Goal: Task Accomplishment & Management: Manage account settings

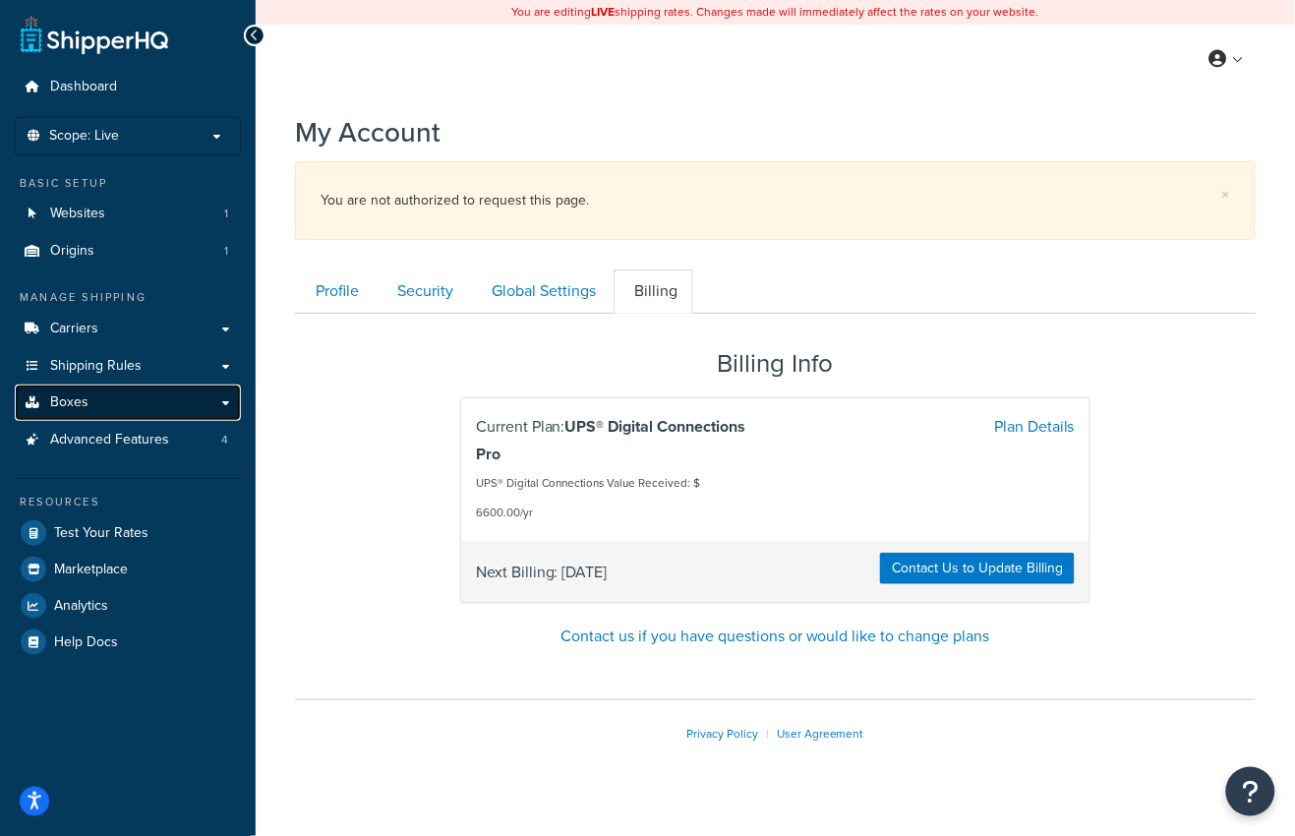
click at [171, 411] on link "Boxes" at bounding box center [128, 402] width 226 height 36
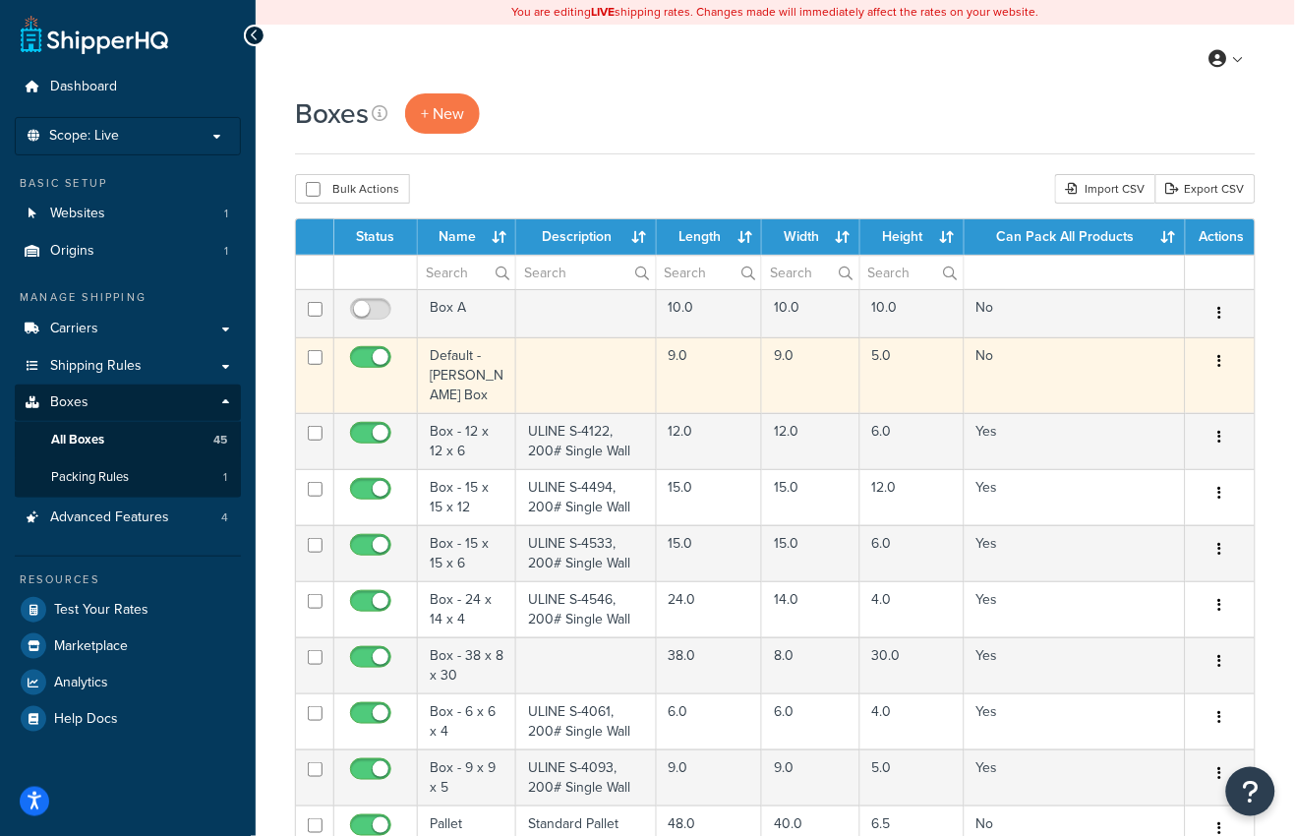
click at [468, 390] on td "Default - Anderson Box" at bounding box center [467, 375] width 98 height 76
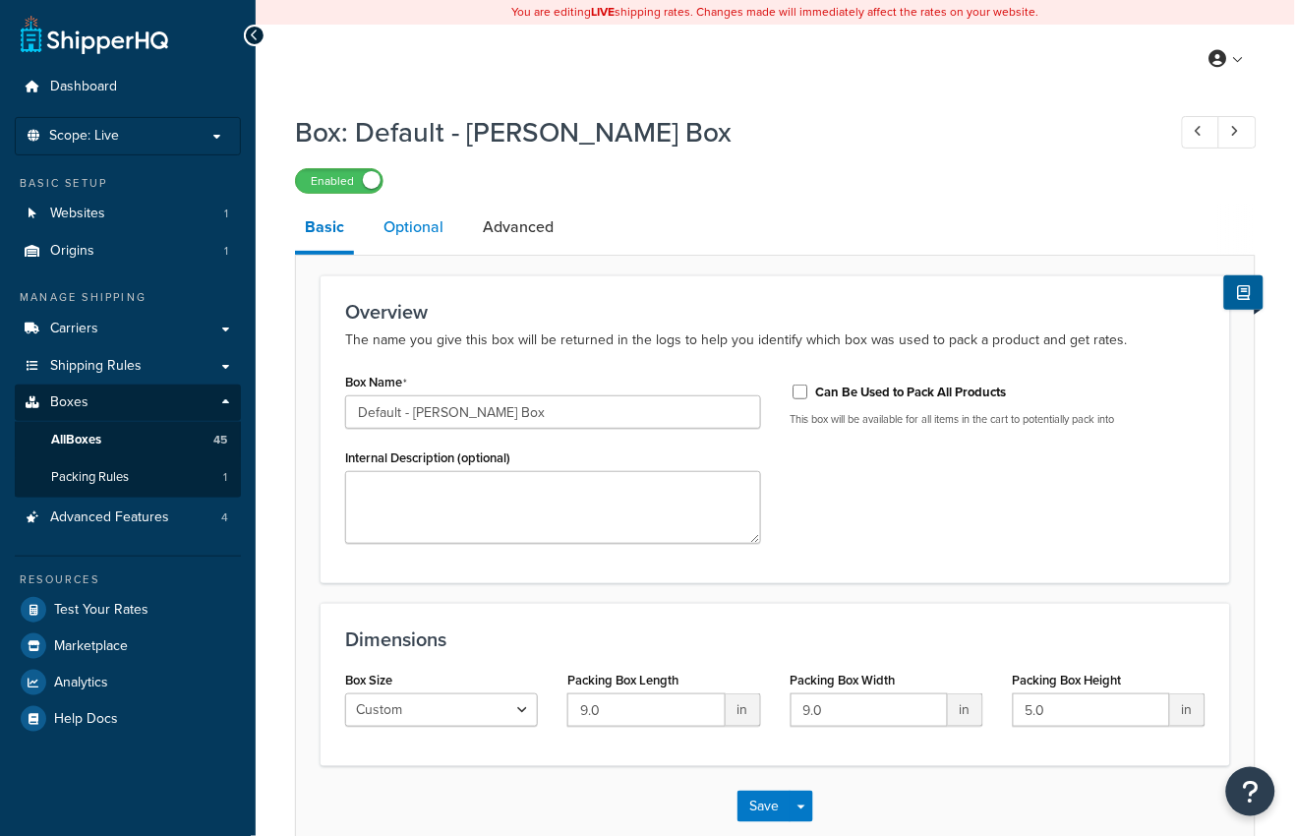
click at [418, 225] on link "Optional" at bounding box center [414, 227] width 80 height 47
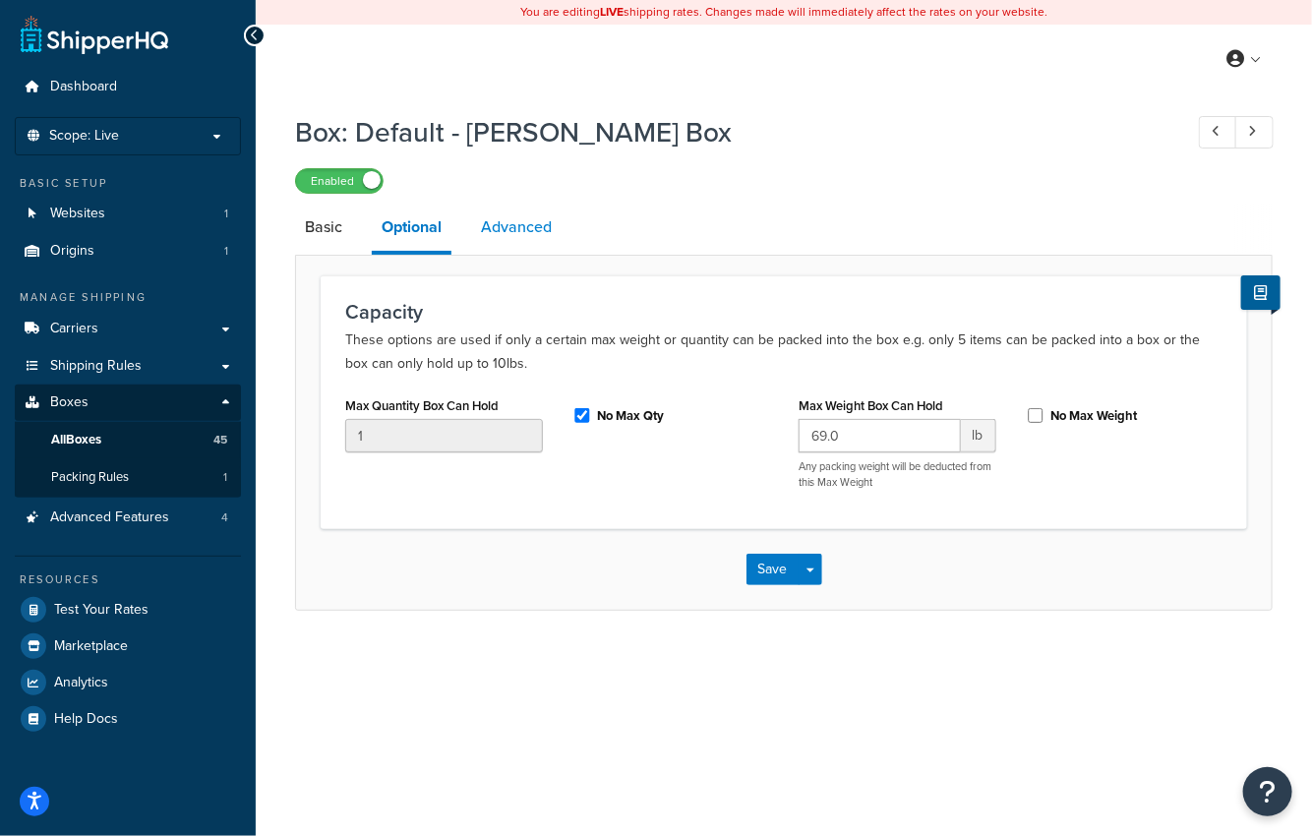
click at [497, 217] on link "Advanced" at bounding box center [516, 227] width 90 height 47
select select "85"
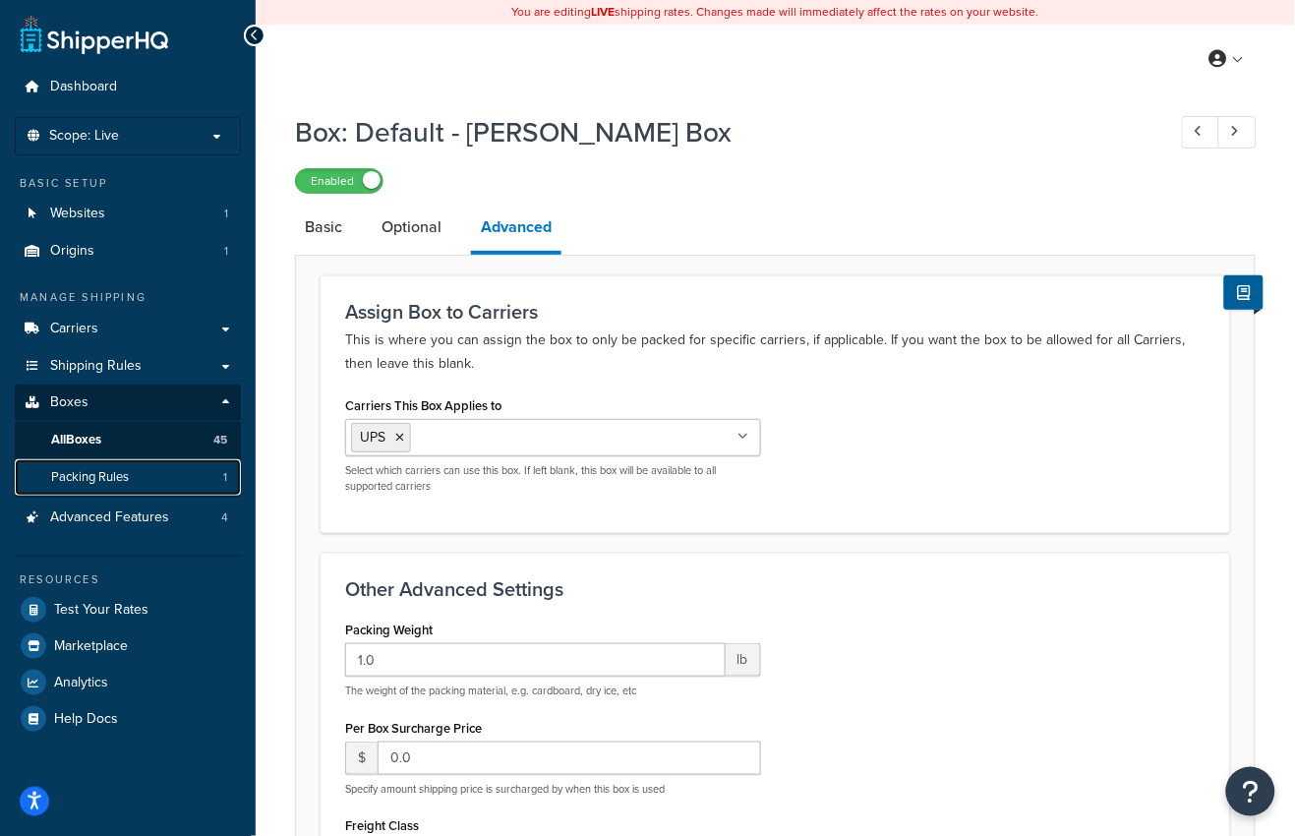
click at [151, 482] on link "Packing Rules 1" at bounding box center [128, 477] width 226 height 36
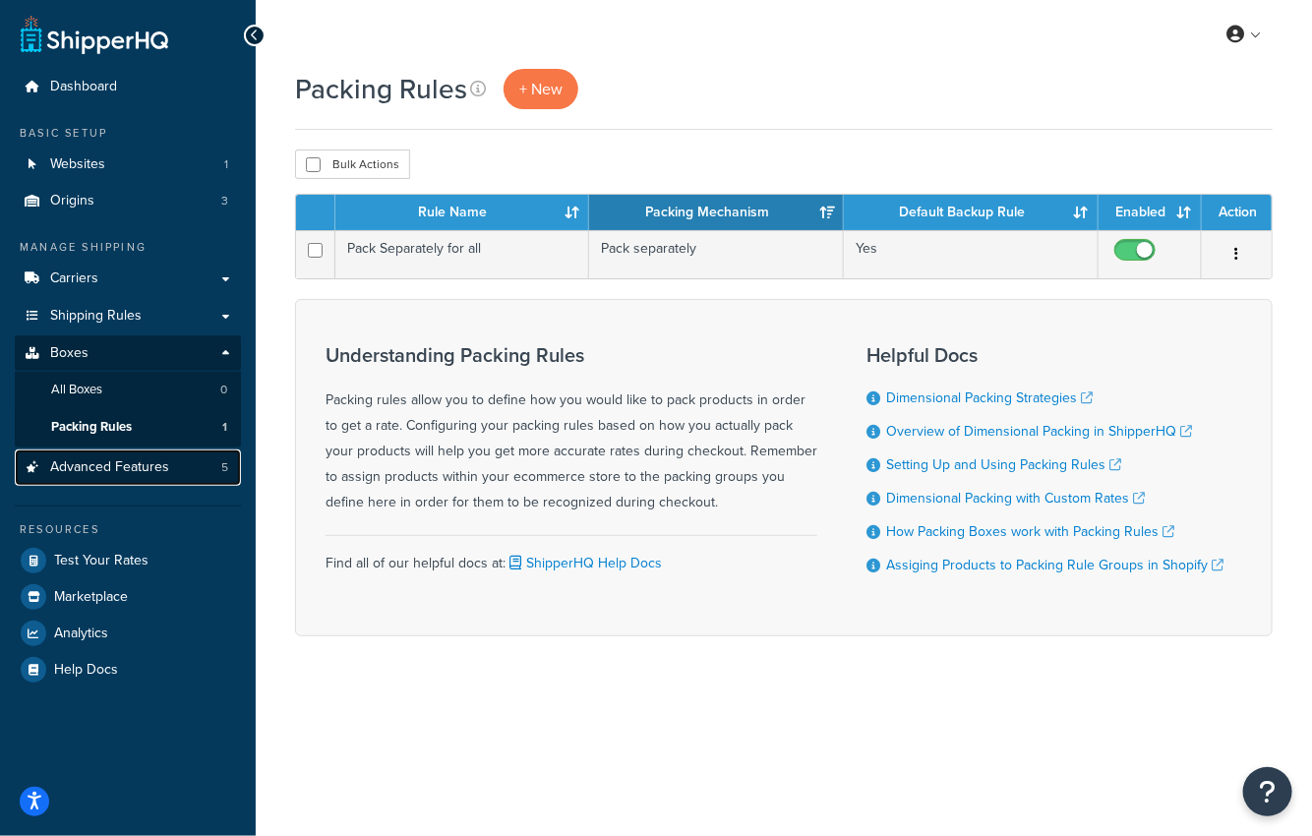
click at [168, 460] on link "Advanced Features 5" at bounding box center [128, 467] width 226 height 36
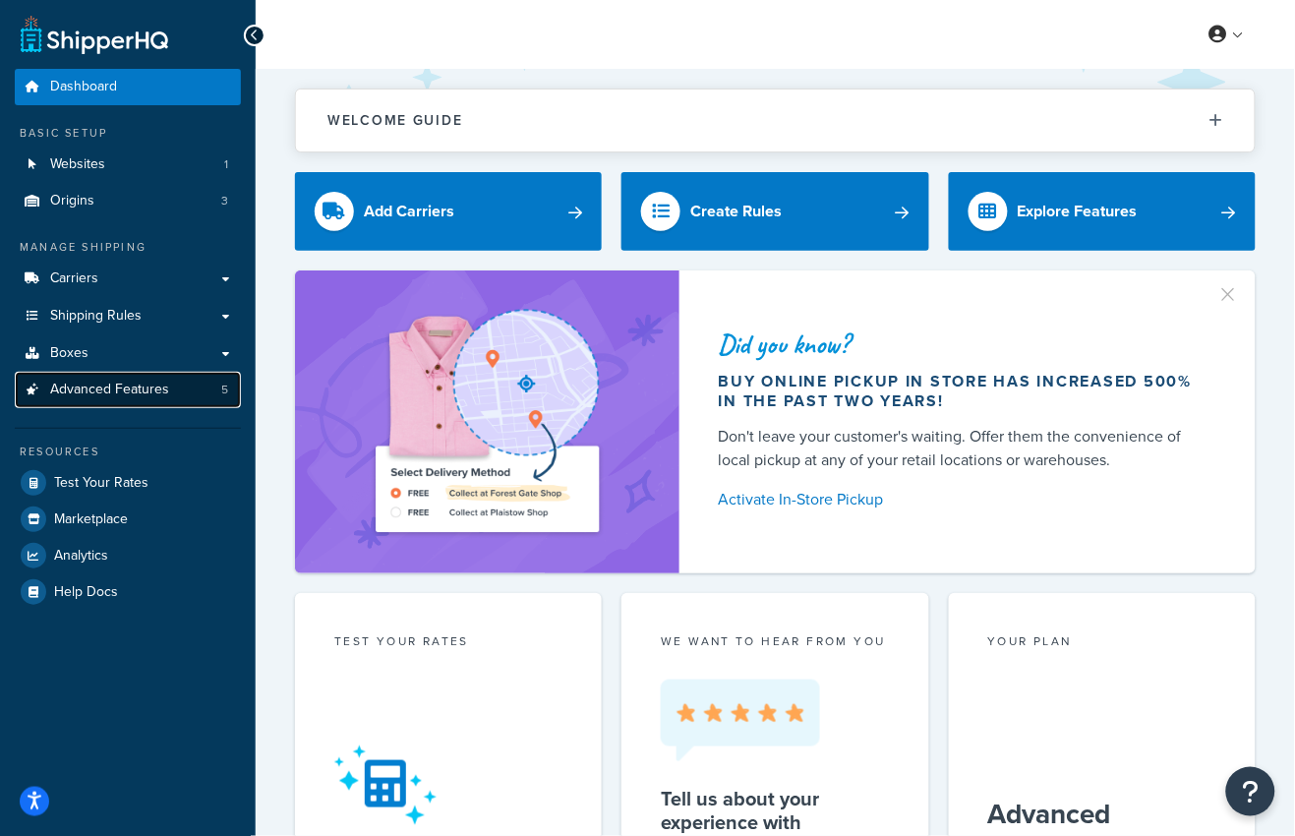
click at [177, 398] on link "Advanced Features 5" at bounding box center [128, 390] width 226 height 36
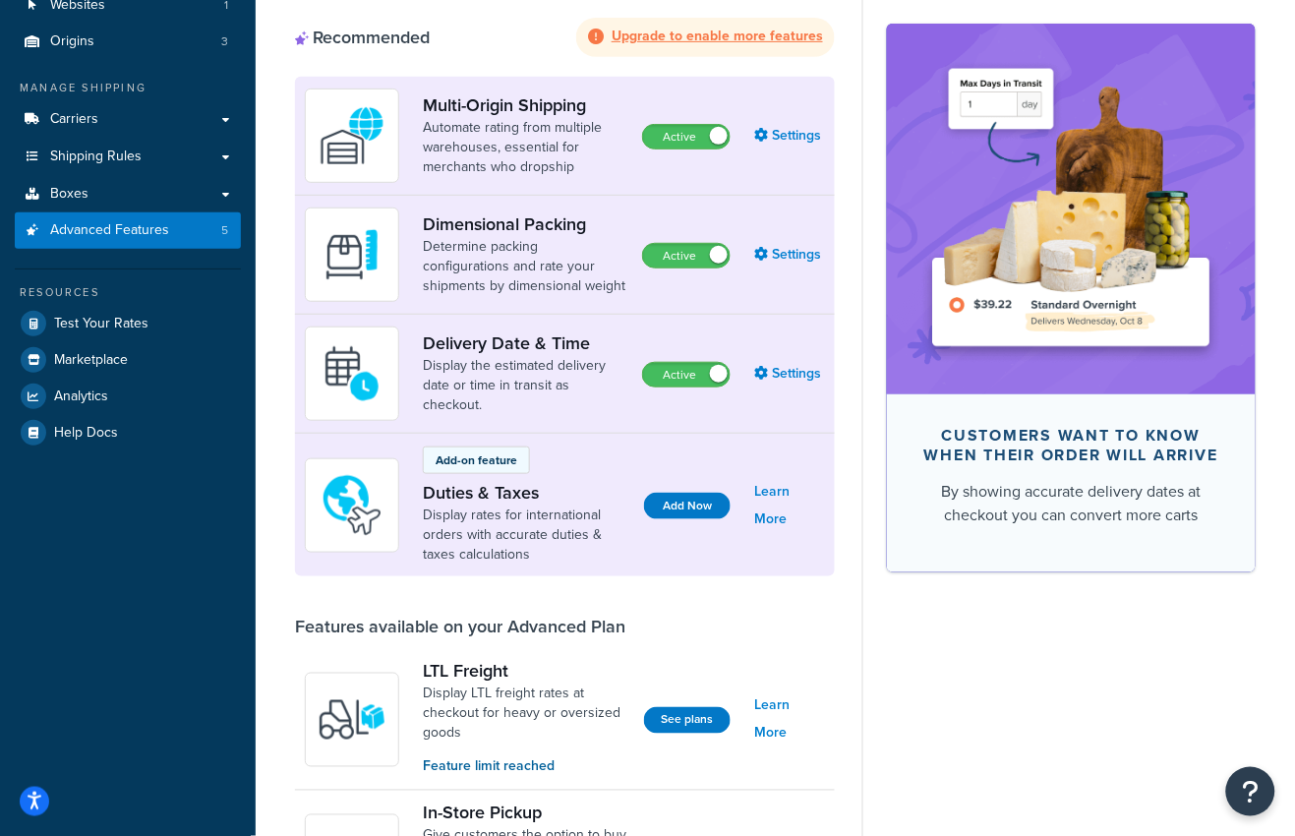
scroll to position [157, 0]
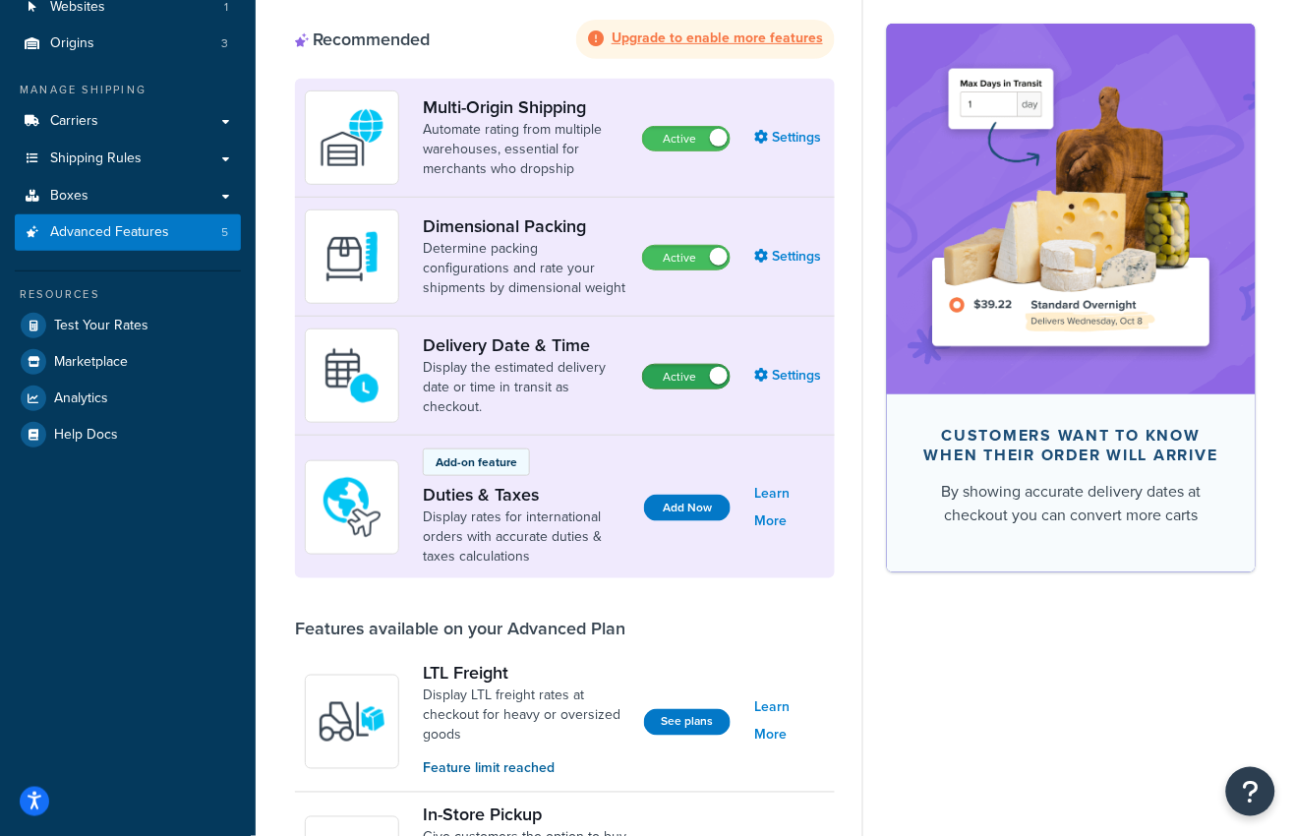
click at [682, 379] on label "Active" at bounding box center [686, 377] width 87 height 24
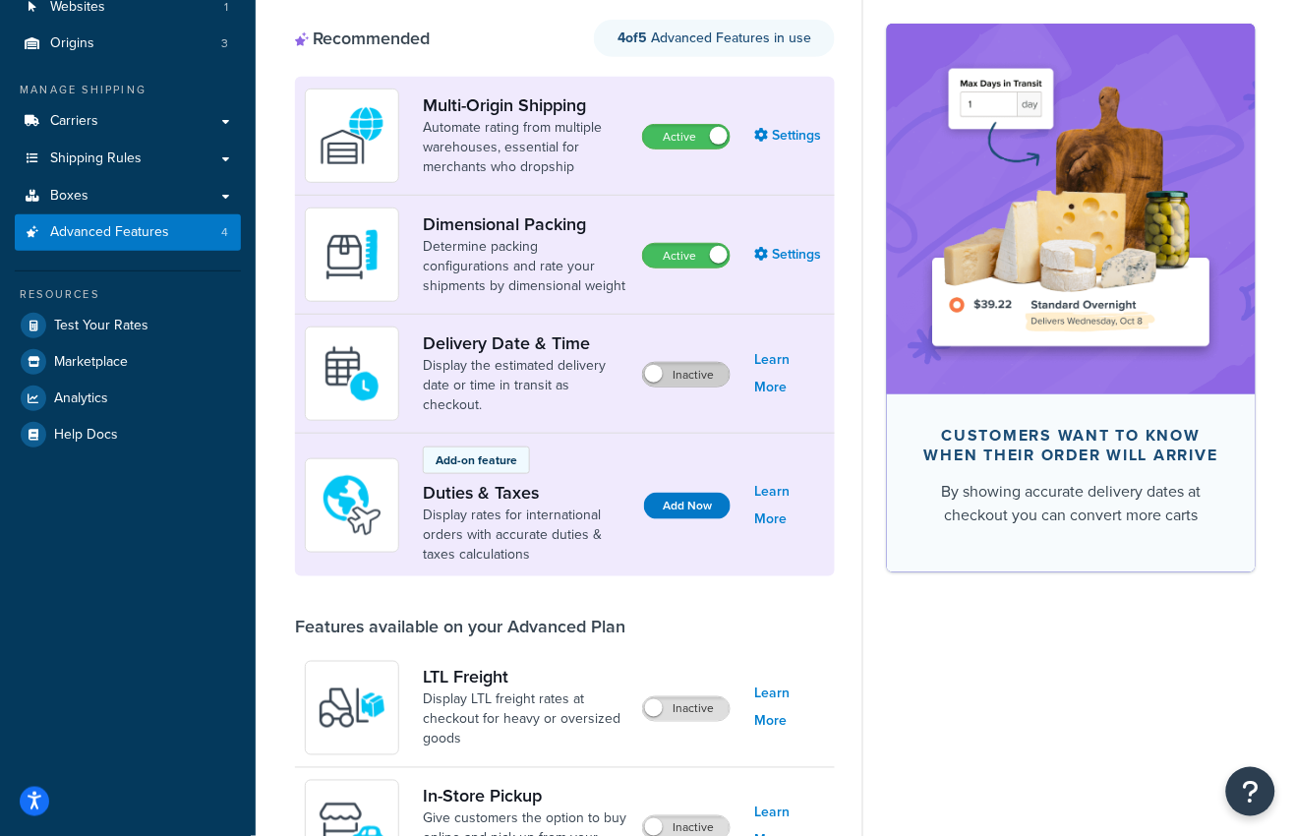
click at [694, 378] on label "Inactive" at bounding box center [686, 375] width 87 height 24
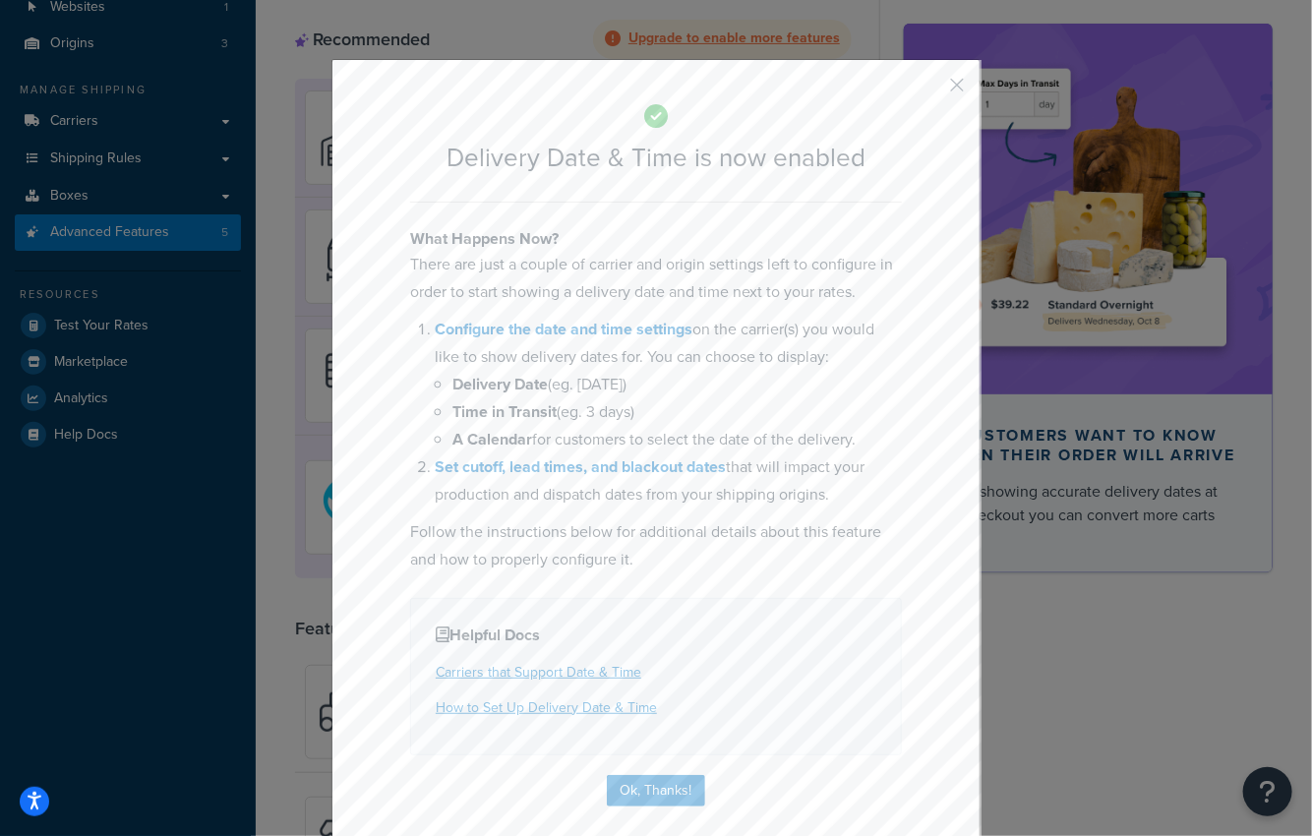
click at [930, 89] on button "button" at bounding box center [927, 91] width 5 height 5
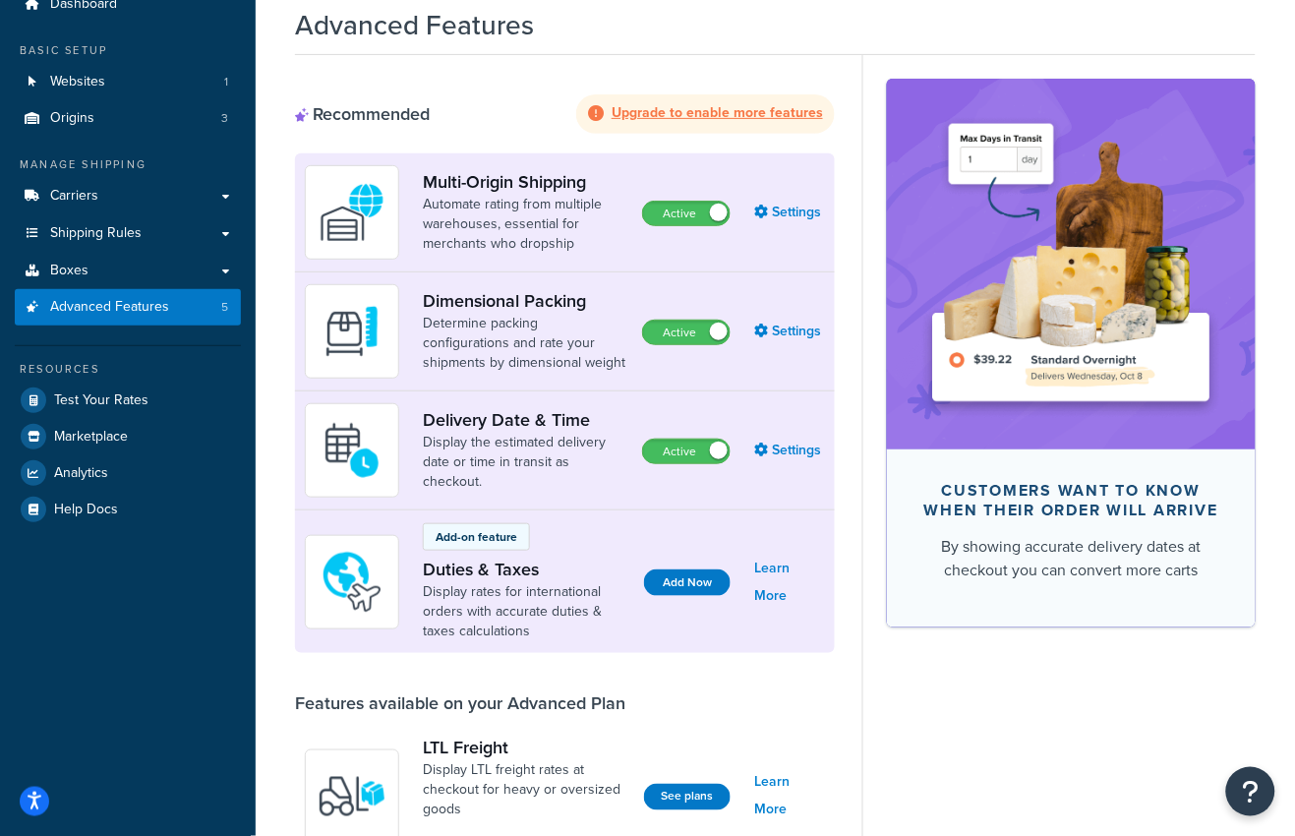
scroll to position [0, 0]
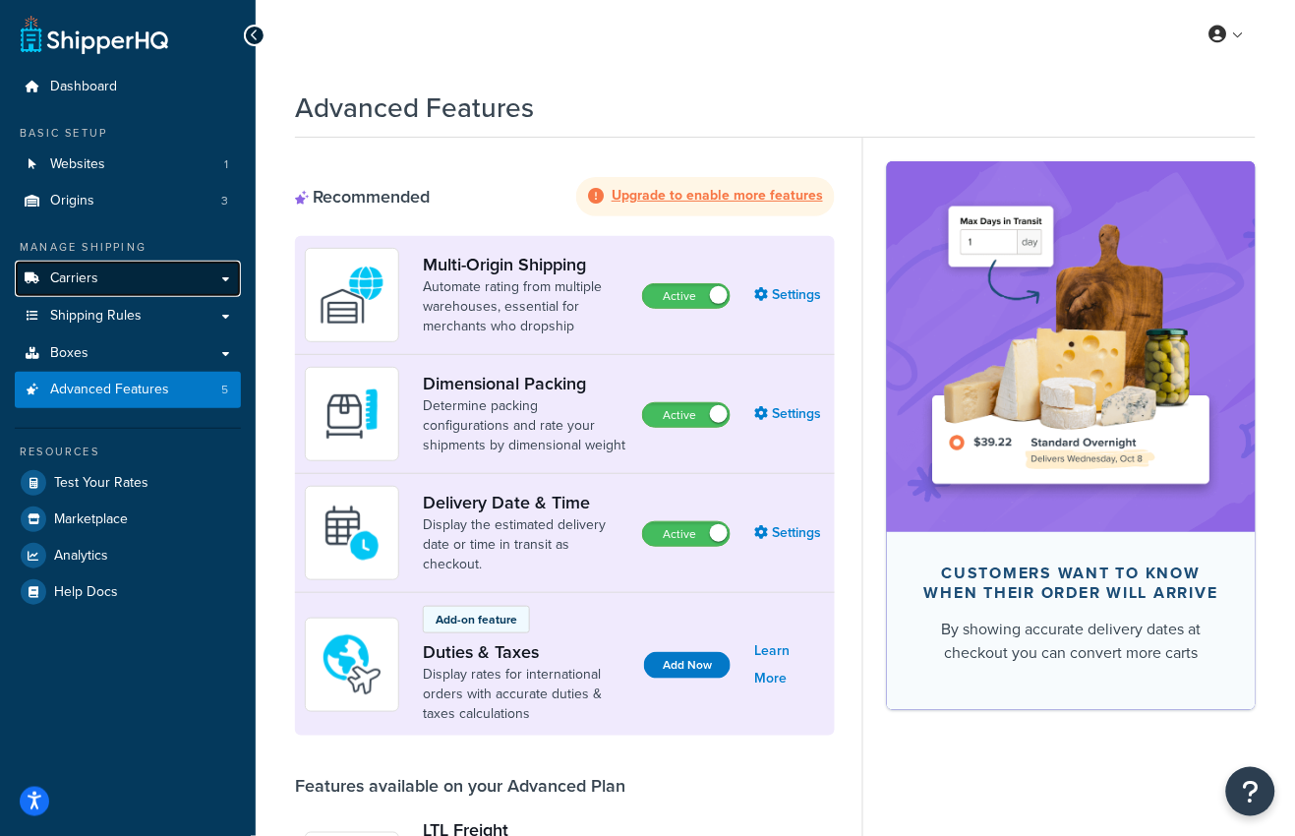
click at [112, 280] on link "Carriers" at bounding box center [128, 279] width 226 height 36
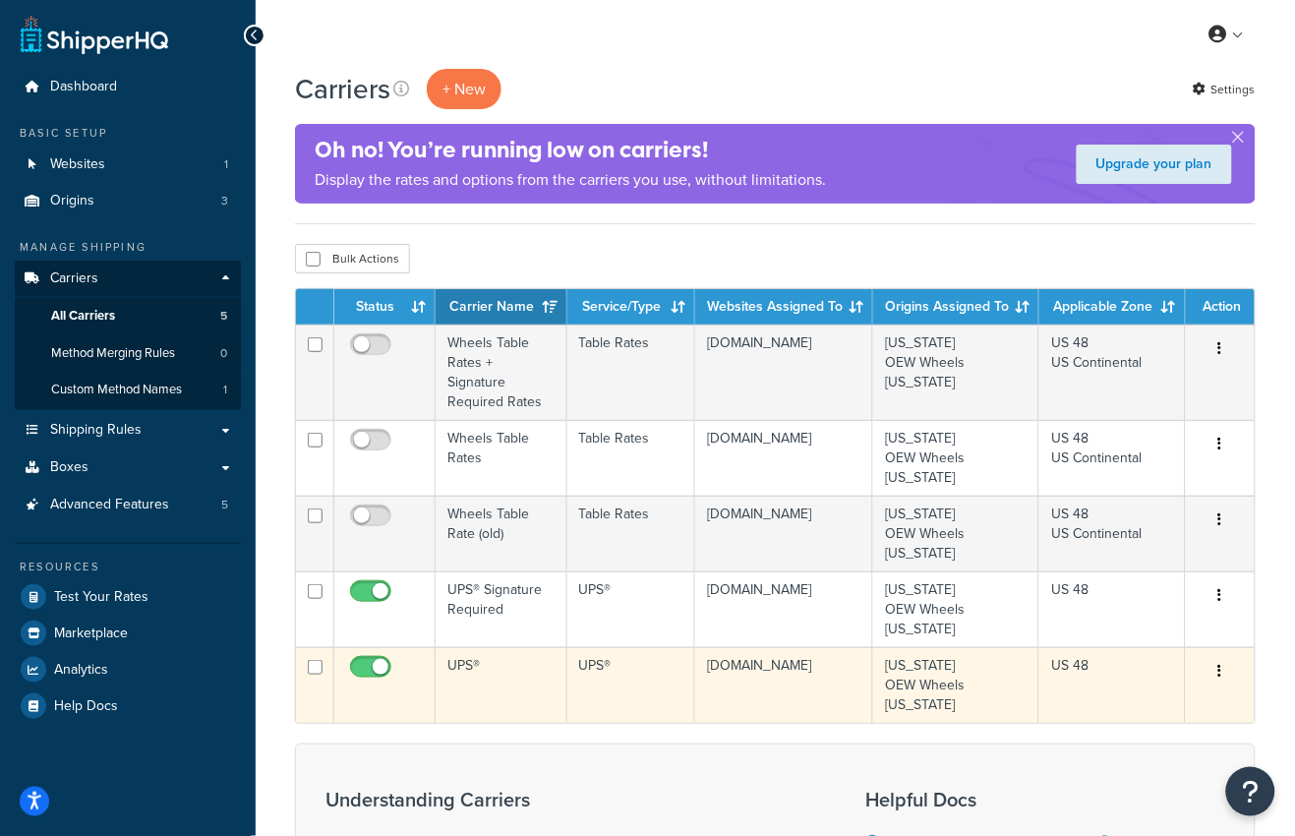
click at [498, 647] on td "UPS®" at bounding box center [502, 685] width 132 height 76
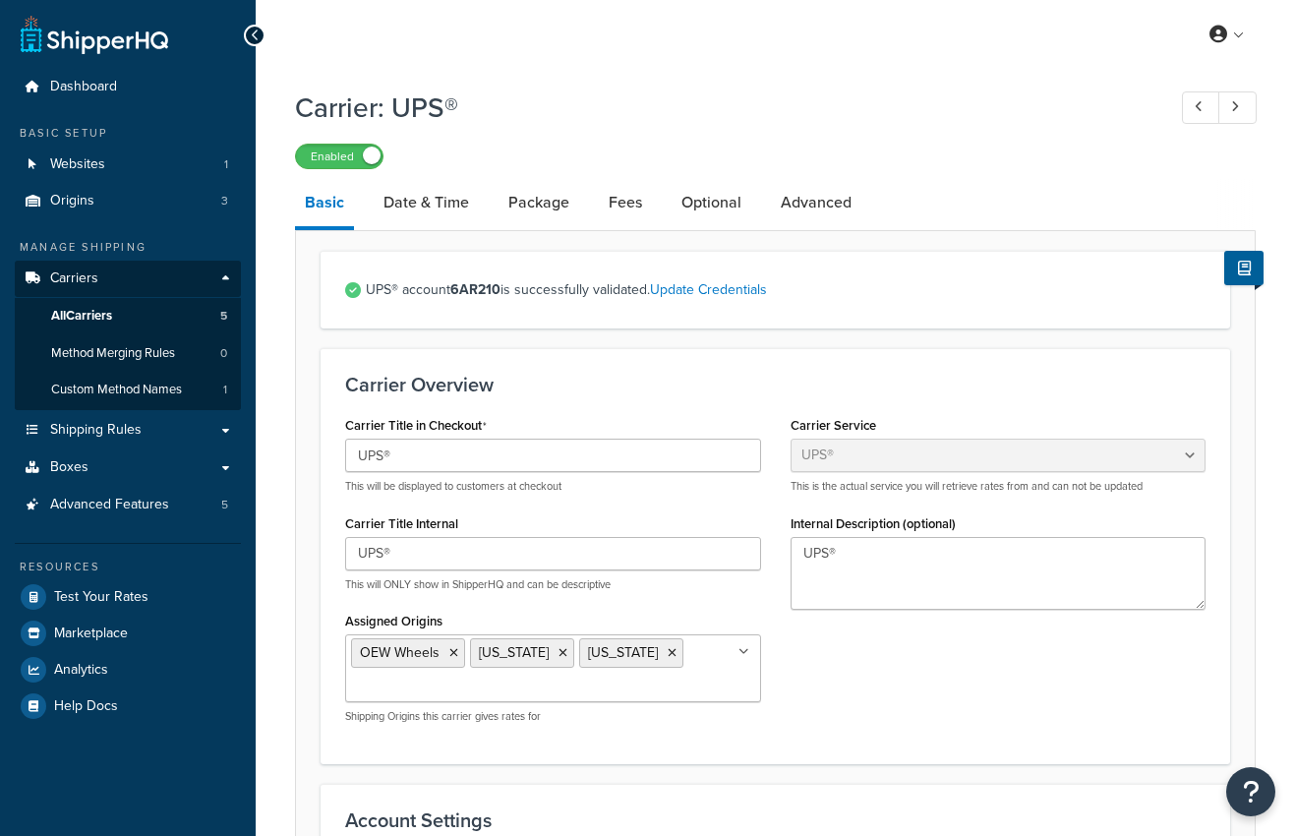
select select "ups"
click at [455, 216] on link "Date & Time" at bounding box center [426, 202] width 105 height 47
